Goal: Task Accomplishment & Management: Use online tool/utility

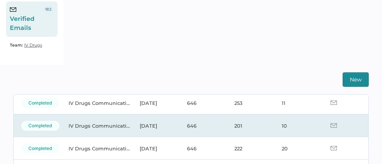
scroll to position [36, 0]
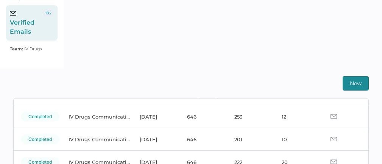
scroll to position [50, 0]
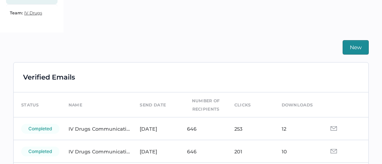
scroll to position [145, 0]
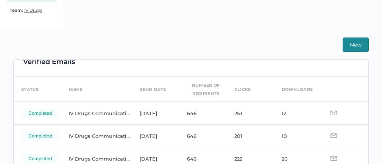
scroll to position [13, 0]
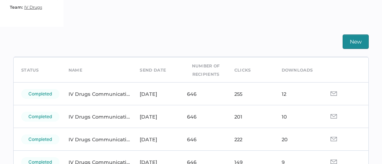
scroll to position [28, 0]
